Goal: Navigation & Orientation: Find specific page/section

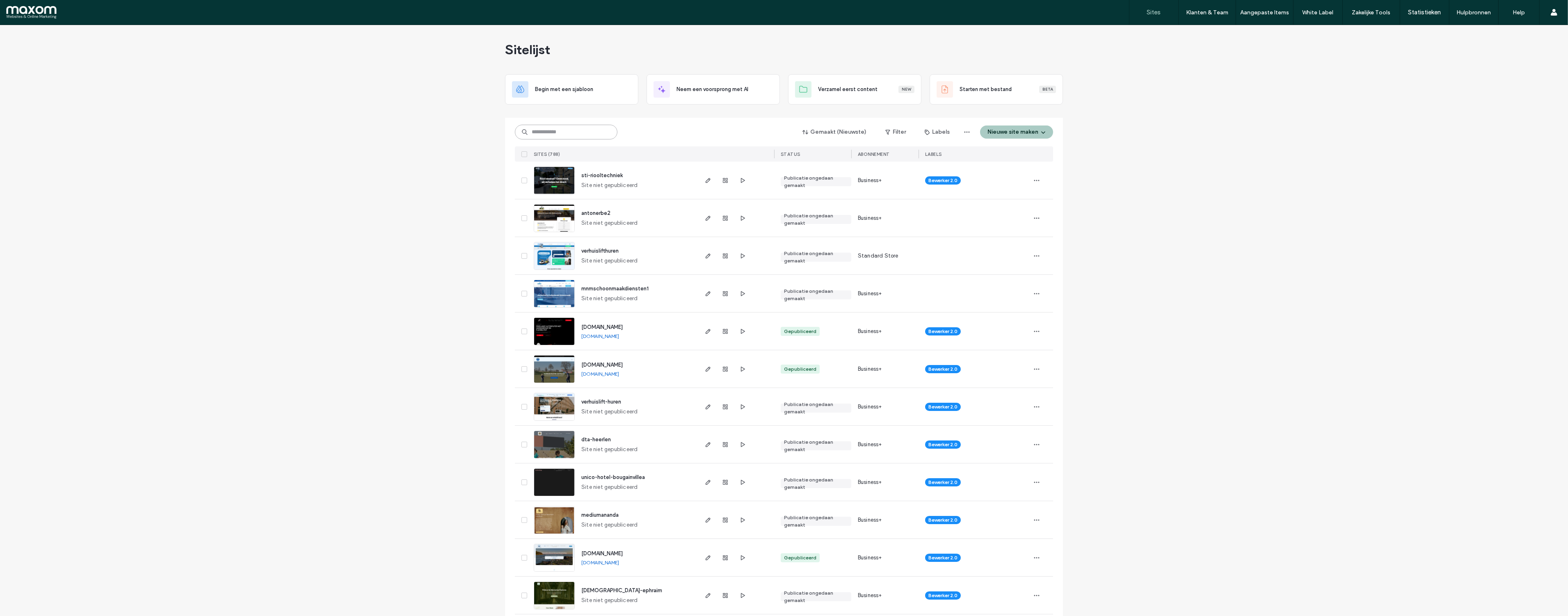
click at [594, 134] on input at bounding box center [566, 131] width 102 height 15
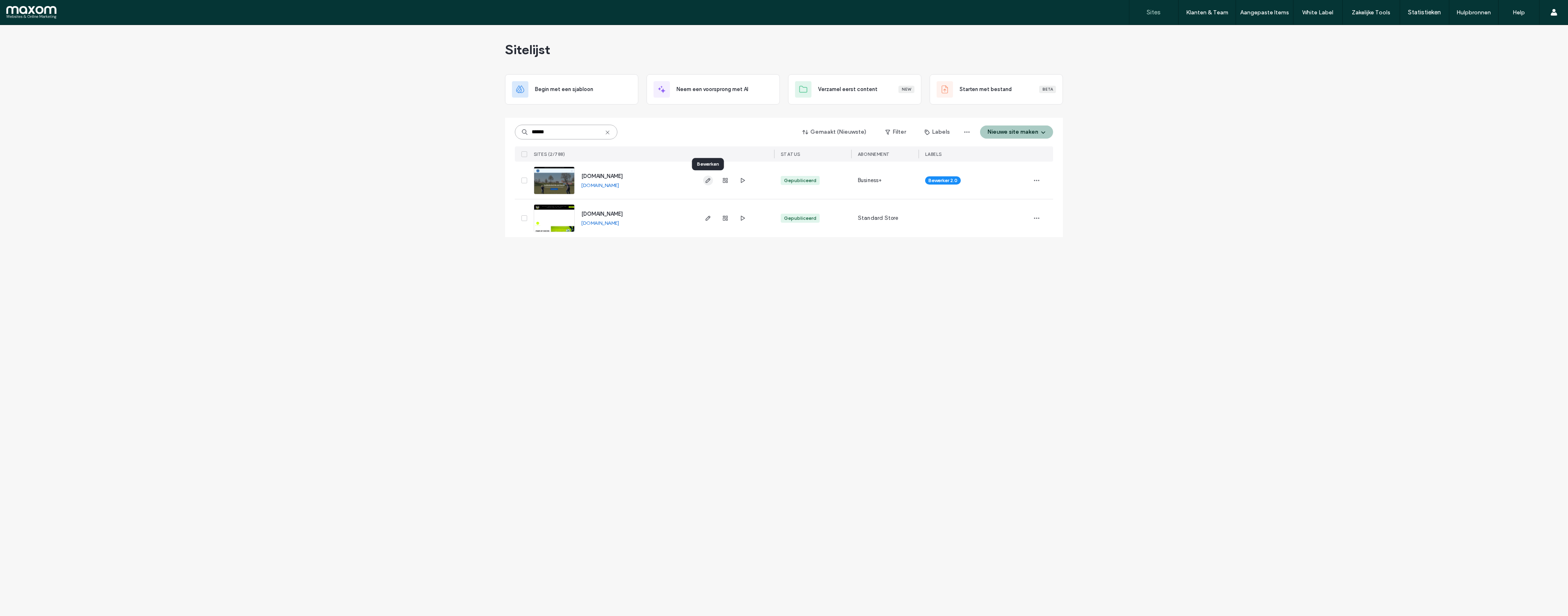
type input "******"
click at [707, 182] on use "button" at bounding box center [708, 181] width 5 height 5
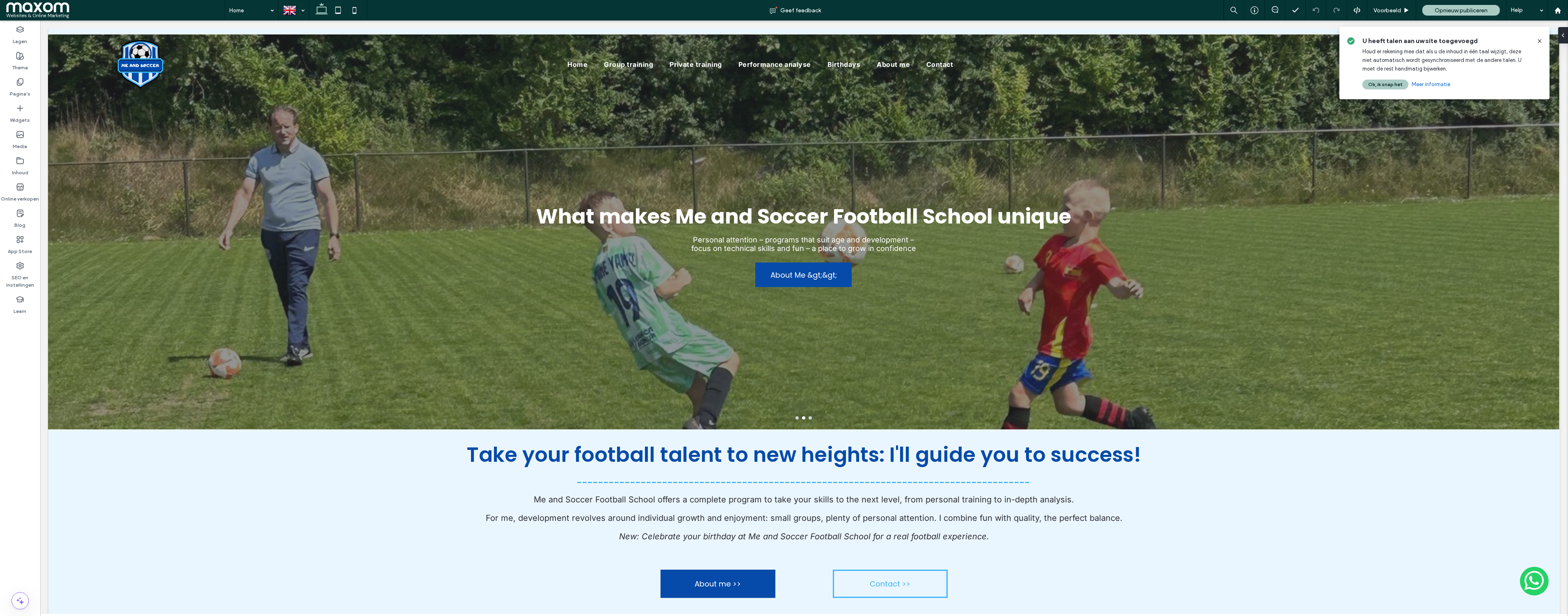
click at [1539, 42] on icon at bounding box center [1540, 41] width 6 height 6
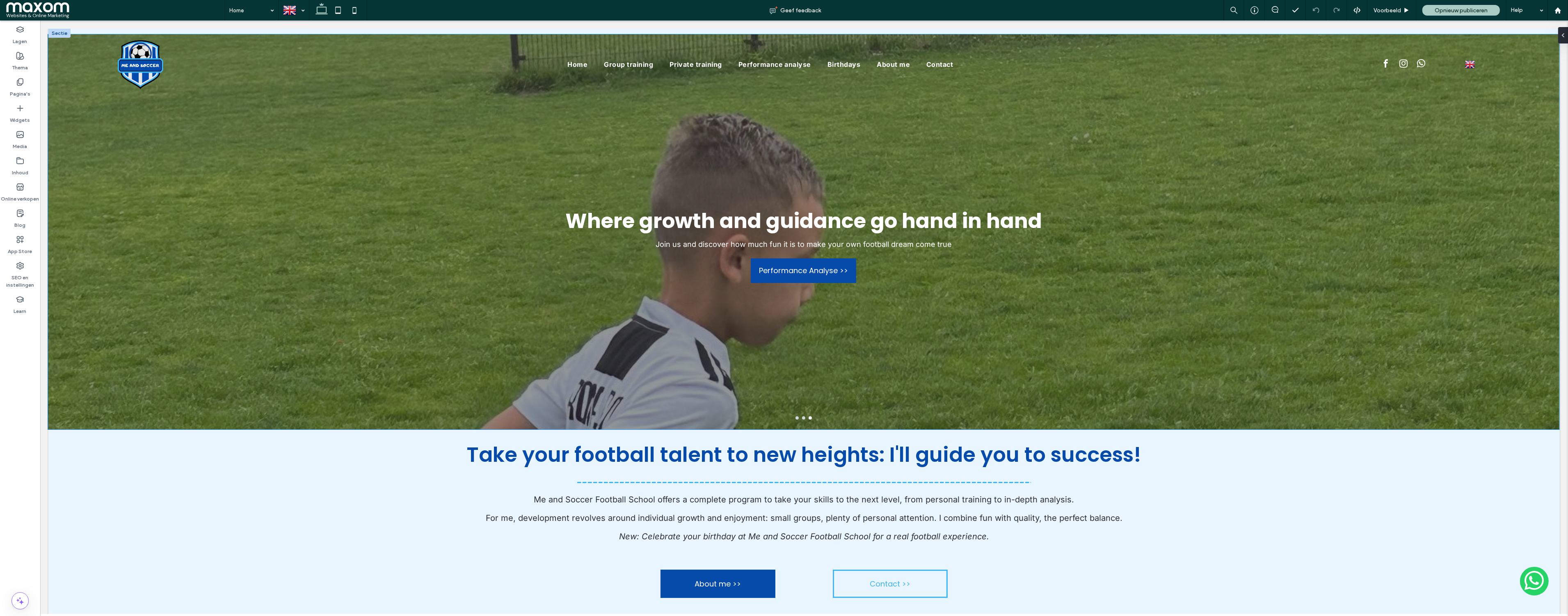
scroll to position [1, 0]
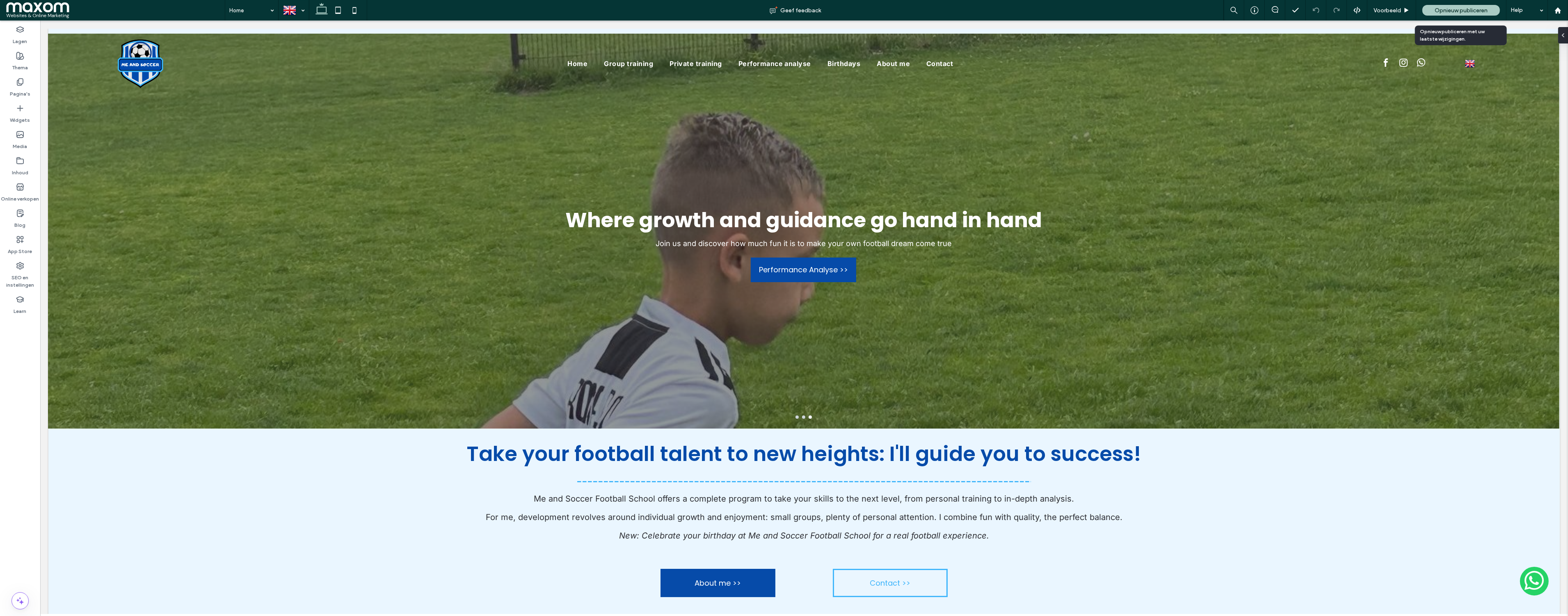
click at [1443, 9] on span "Opnieuw publiceren" at bounding box center [1461, 10] width 53 height 7
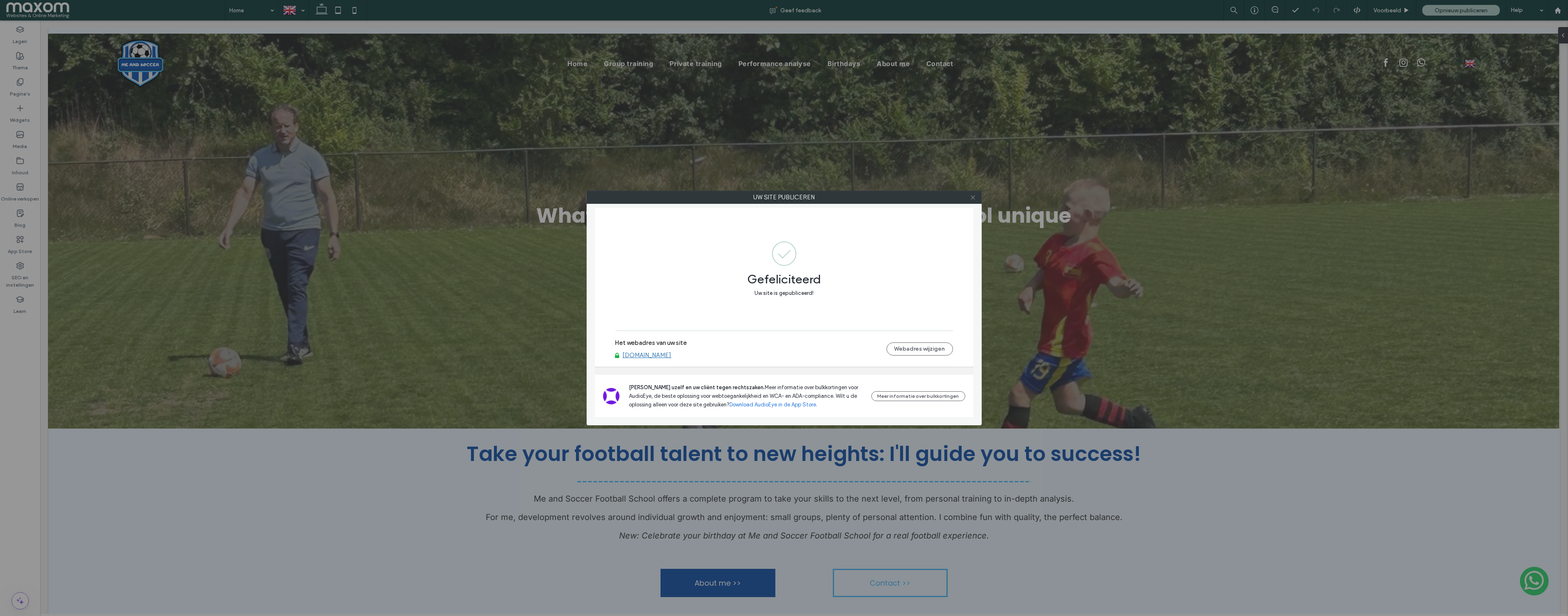
click at [973, 200] on icon at bounding box center [973, 198] width 6 height 6
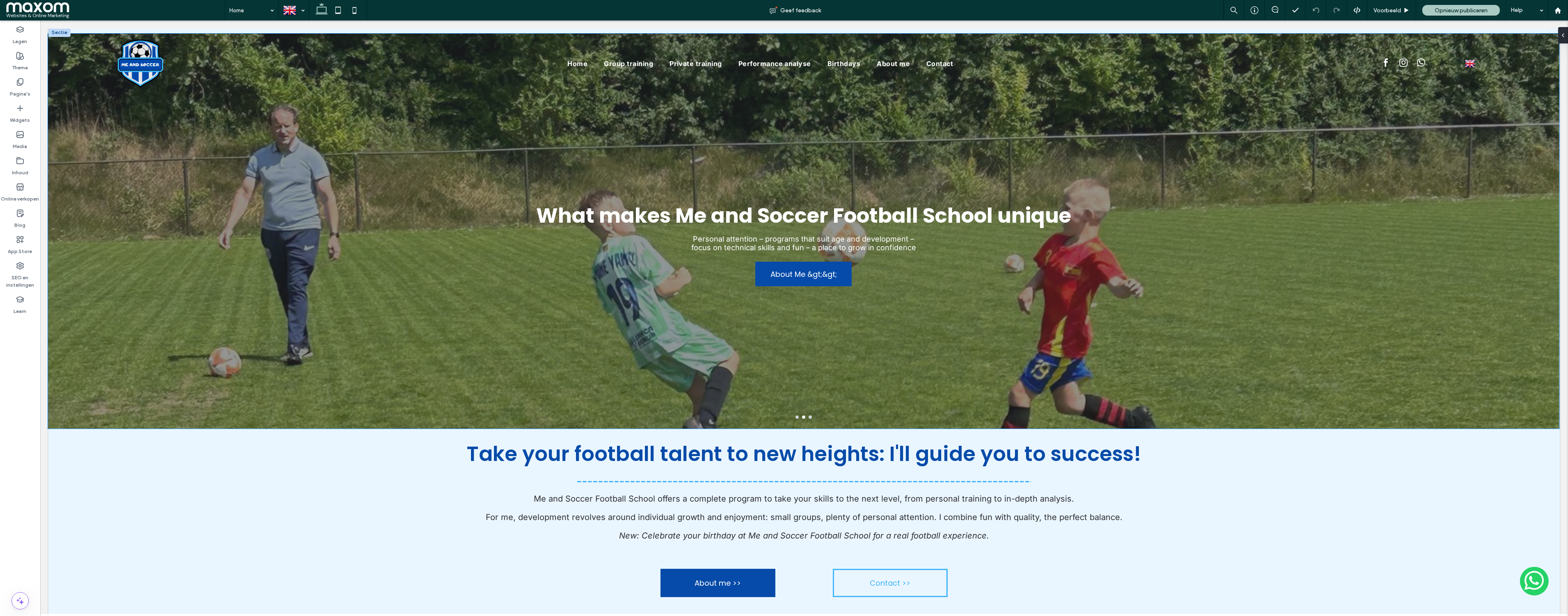
click at [689, 223] on h3 "What makes Me and Soccer Football School unique" at bounding box center [804, 215] width 535 height 31
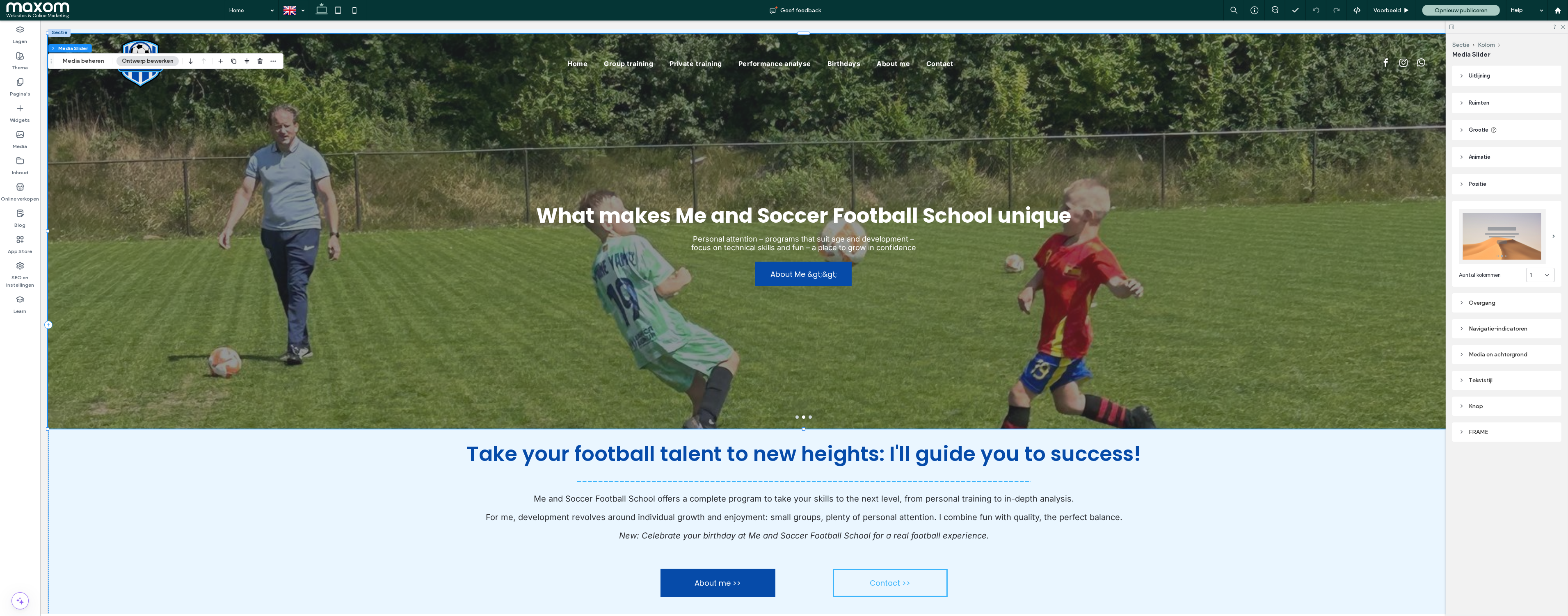
scroll to position [1, 0]
click at [808, 216] on h3 "What makes Me and Soccer Football School unique" at bounding box center [804, 215] width 535 height 31
click at [713, 220] on h3 "What makes Me and Soccer Football School unique" at bounding box center [804, 215] width 535 height 31
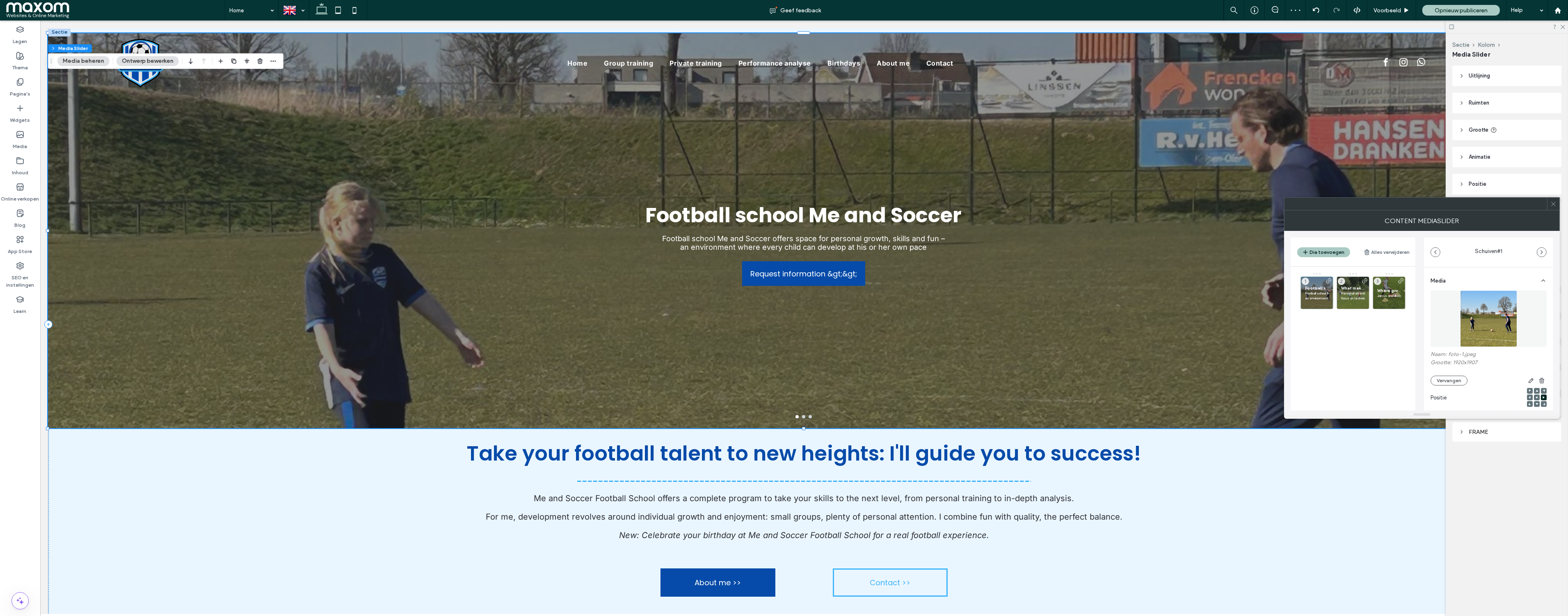
click at [1553, 203] on icon at bounding box center [1553, 204] width 6 height 6
